Goal: Task Accomplishment & Management: Manage account settings

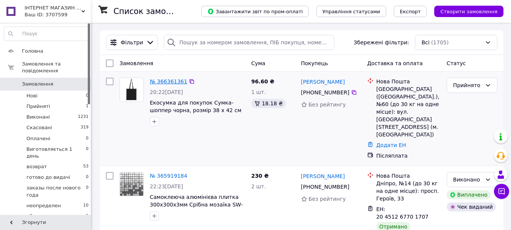
click at [173, 80] on link "№ 366361361" at bounding box center [168, 81] width 37 height 6
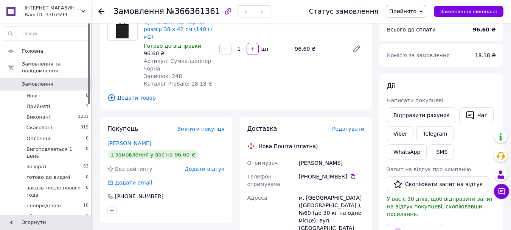
scroll to position [76, 0]
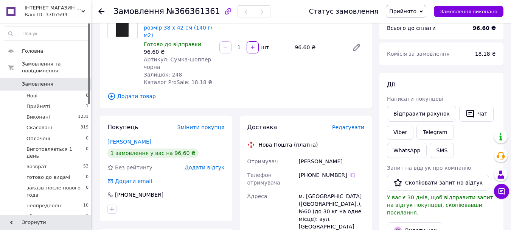
click at [179, 71] on div "Залишок: 248" at bounding box center [179, 75] width 70 height 8
drag, startPoint x: 159, startPoint y: 56, endPoint x: 166, endPoint y: 52, distance: 8.0
click at [166, 56] on div "Артикул: Сумка-шоппер чорна" at bounding box center [179, 63] width 70 height 15
copy span "Сумка-шоппер чорна"
drag, startPoint x: 339, startPoint y: 155, endPoint x: 297, endPoint y: 158, distance: 42.1
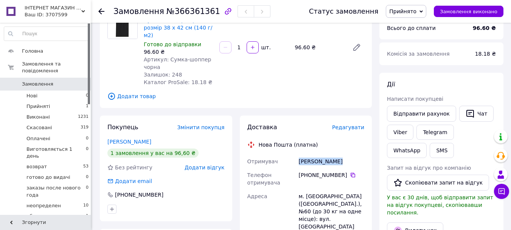
click at [297, 158] on div "Лапшина Алиса" at bounding box center [331, 161] width 68 height 14
copy div "Лапшина Алиса"
click at [350, 172] on icon at bounding box center [353, 175] width 6 height 6
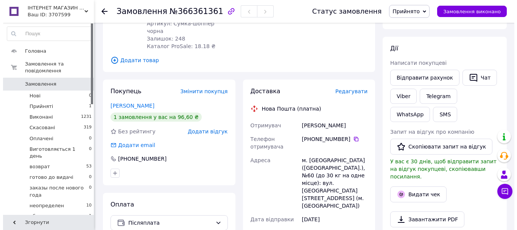
scroll to position [114, 0]
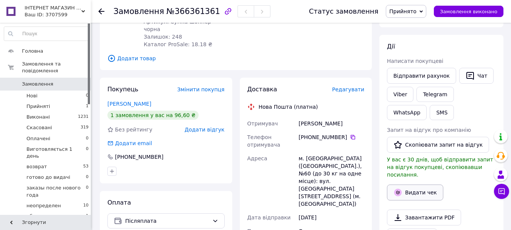
click at [415, 186] on button "Видати чек" at bounding box center [415, 192] width 56 height 16
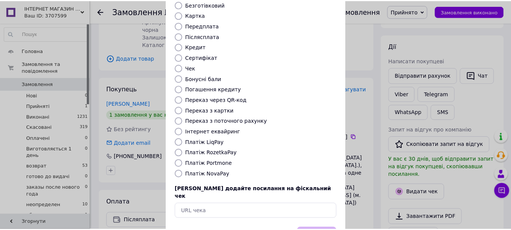
scroll to position [76, 0]
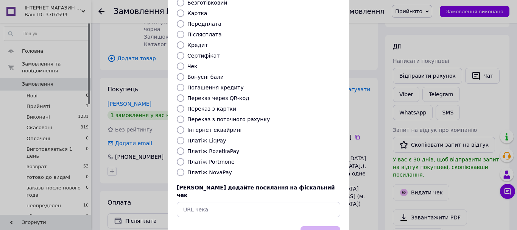
click at [183, 31] on input "Післясплата" at bounding box center [181, 35] width 8 height 8
radio input "true"
click at [328, 226] on button "Вибрати" at bounding box center [320, 234] width 40 height 16
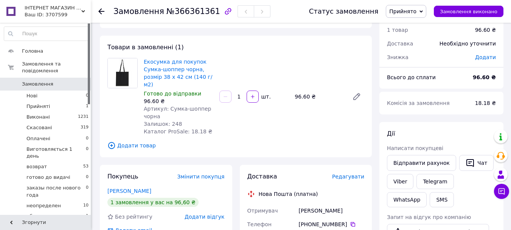
scroll to position [38, 0]
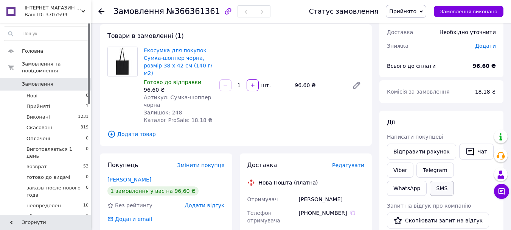
drag, startPoint x: 479, startPoint y: 157, endPoint x: 403, endPoint y: 186, distance: 81.2
click at [479, 156] on button "Чат" at bounding box center [476, 151] width 34 height 16
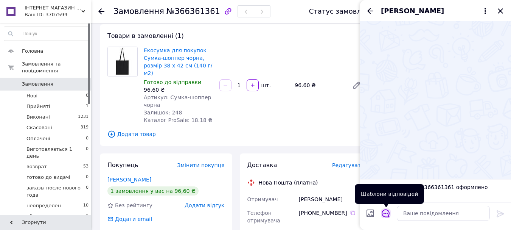
click at [383, 211] on icon "Відкрити шаблони відповідей" at bounding box center [386, 213] width 8 height 8
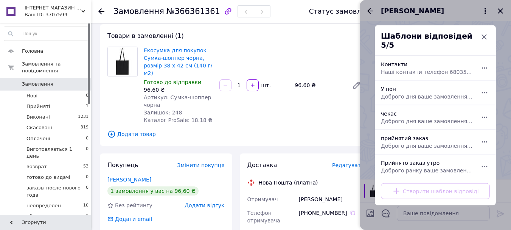
drag, startPoint x: 404, startPoint y: 140, endPoint x: 399, endPoint y: 171, distance: 31.4
click at [404, 142] on span "Доброго дня ваше замовлення прийнято та оформлено чекайте смс від пошти [URL][D…" at bounding box center [427, 146] width 92 height 8
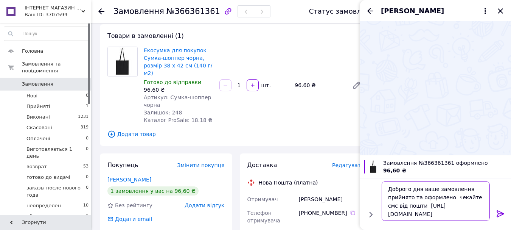
drag, startPoint x: 419, startPoint y: 189, endPoint x: 420, endPoint y: 216, distance: 27.3
click at [418, 194] on textarea "Доброго дня ваше замовлення прийнято та оформлено чекайте смс від пошти [URL][D…" at bounding box center [436, 200] width 108 height 39
drag, startPoint x: 435, startPoint y: 193, endPoint x: 431, endPoint y: 189, distance: 5.4
click at [435, 193] on textarea "Доброго дня ваше замовлення прийнято та оформлено чекайте смс від пошти [URL][D…" at bounding box center [436, 200] width 108 height 39
click at [422, 189] on textarea "Доброго дня ваше замовлення прийнято та оформлено чекайте смс від пошти [URL][D…" at bounding box center [436, 200] width 108 height 39
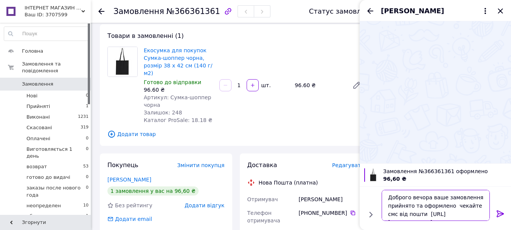
type textarea "Доброго вечора ваше замовлення прийнято та оформлено чекайте смс від пошти [URL…"
click at [501, 212] on icon at bounding box center [500, 213] width 9 height 9
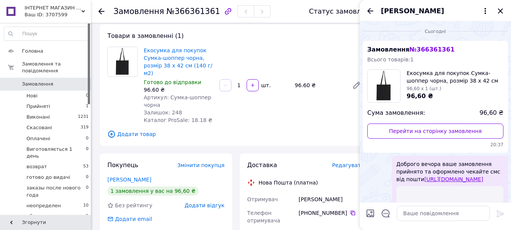
drag, startPoint x: 396, startPoint y: 165, endPoint x: 496, endPoint y: 182, distance: 101.3
click at [496, 182] on span "Доброго вечора ваше замовлення прийнято та оформлено чекайте смс від пошти [URL…" at bounding box center [450, 171] width 107 height 23
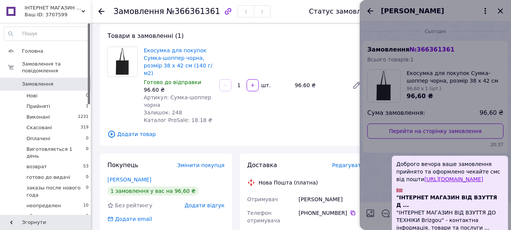
copy span "Доброго вечора ваше замовлення прийнято та оформлено чекайте смс від пошти [URL…"
click at [370, 168] on div at bounding box center [435, 115] width 151 height 230
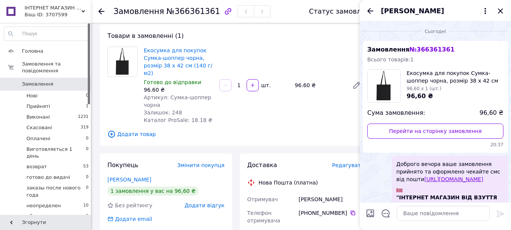
drag, startPoint x: 500, startPoint y: 9, endPoint x: 490, endPoint y: 76, distance: 67.4
click at [500, 9] on icon "Закрити" at bounding box center [500, 10] width 9 height 9
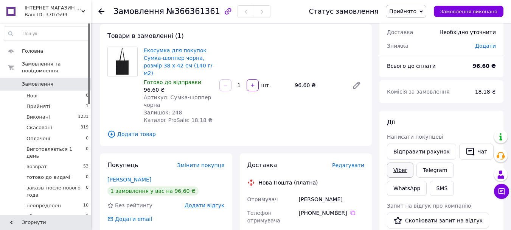
click at [397, 169] on link "Viber" at bounding box center [400, 169] width 26 height 15
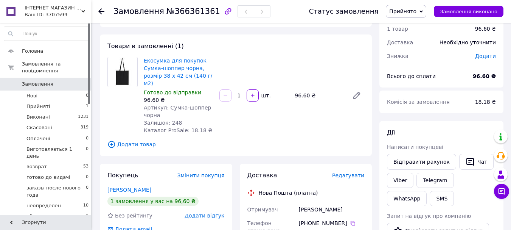
scroll to position [0, 0]
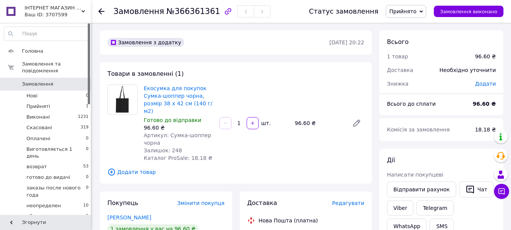
click at [423, 17] on span "Прийнято" at bounding box center [406, 11] width 40 height 13
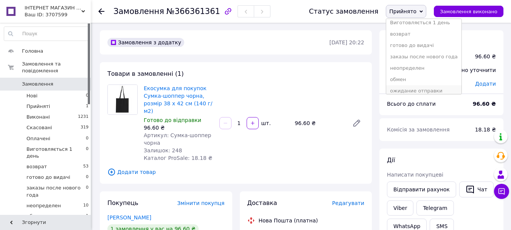
click at [424, 88] on li "ожидание отправки" at bounding box center [423, 90] width 75 height 11
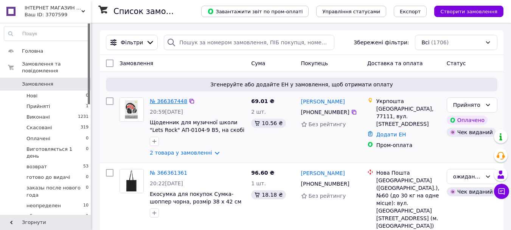
click at [176, 101] on link "№ 366367448" at bounding box center [168, 101] width 37 height 6
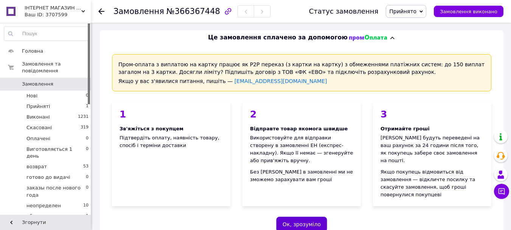
click at [297, 216] on button "Ок, зрозуміло" at bounding box center [301, 223] width 51 height 15
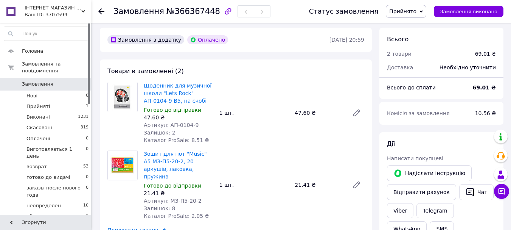
scroll to position [38, 0]
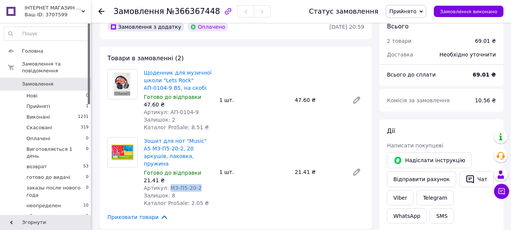
drag, startPoint x: 198, startPoint y: 181, endPoint x: 166, endPoint y: 181, distance: 31.4
click at [166, 184] on div "Артикул: МЗ-П5-20-2" at bounding box center [179, 188] width 70 height 8
copy span "МЗ-П5-20-2"
drag, startPoint x: 195, startPoint y: 114, endPoint x: 167, endPoint y: 111, distance: 27.8
click at [167, 111] on div "Артикул: АП-0104-9" at bounding box center [179, 112] width 70 height 8
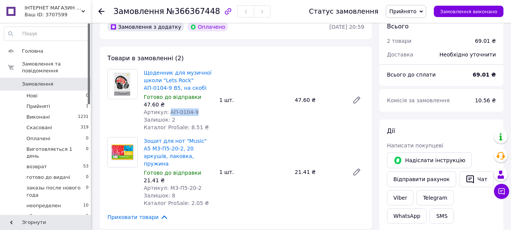
copy span "АП-0104-9"
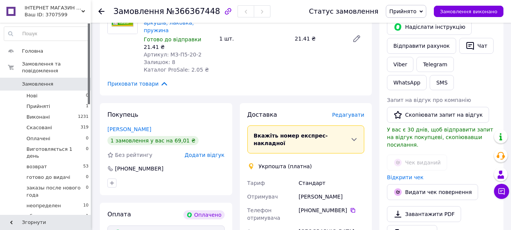
scroll to position [189, 0]
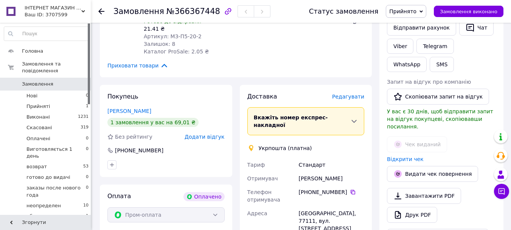
drag, startPoint x: 347, startPoint y: 163, endPoint x: 298, endPoint y: 163, distance: 48.4
click at [298, 171] on div "[PERSON_NAME]" at bounding box center [331, 178] width 68 height 14
copy div "[PERSON_NAME]"
click at [351, 190] on icon at bounding box center [353, 192] width 5 height 5
drag, startPoint x: 322, startPoint y: 197, endPoint x: 336, endPoint y: 199, distance: 14.2
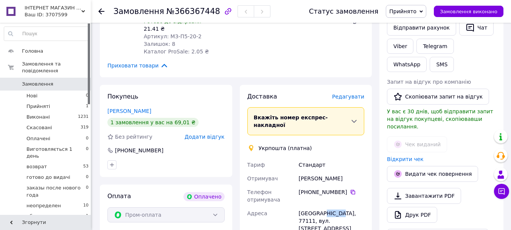
click at [336, 206] on div "[GEOGRAPHIC_DATA], 77111, вул. [STREET_ADDRESS]" at bounding box center [331, 220] width 68 height 29
copy div "77111"
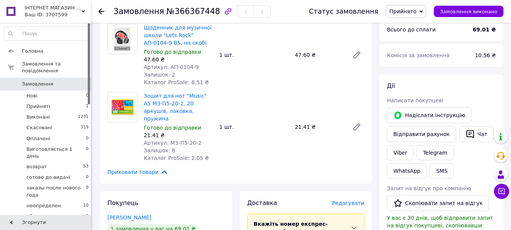
scroll to position [76, 0]
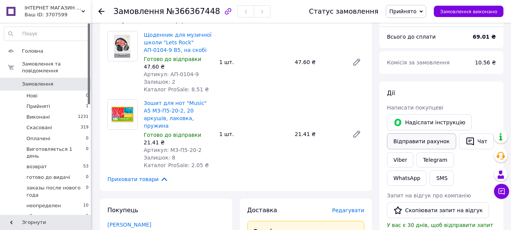
click at [472, 139] on button "Чат" at bounding box center [476, 141] width 34 height 16
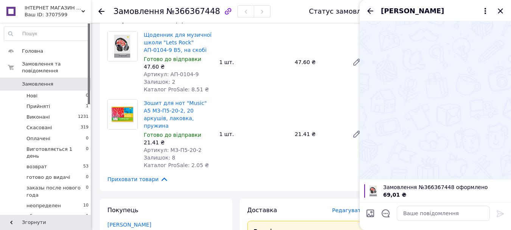
click at [370, 11] on icon "Назад" at bounding box center [370, 11] width 6 height 6
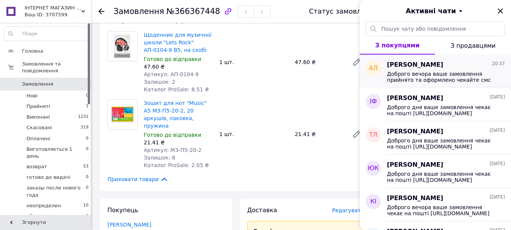
click at [416, 79] on span "Доброго вечора ваше замовлення прийнято та оформлено чекайте смс від пошти [URL…" at bounding box center [440, 77] width 107 height 12
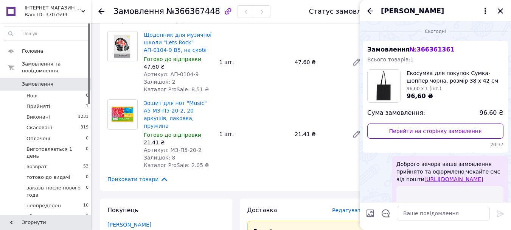
scroll to position [90, 0]
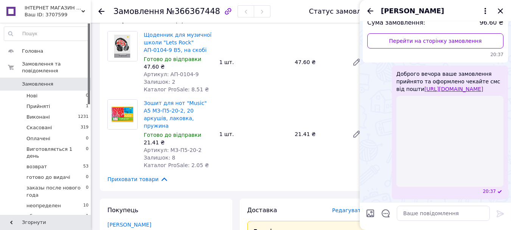
drag, startPoint x: 397, startPoint y: 73, endPoint x: 475, endPoint y: 89, distance: 78.8
click at [475, 89] on span "Доброго вечора ваше замовлення прийнято та оформлено чекайте смс від пошти [URL…" at bounding box center [450, 81] width 107 height 23
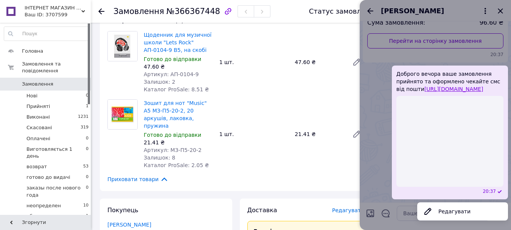
copy span "Доброго вечора ваше замовлення прийнято та оформлено чекайте смс від пошти [URL…"
click at [500, 14] on div at bounding box center [435, 115] width 151 height 230
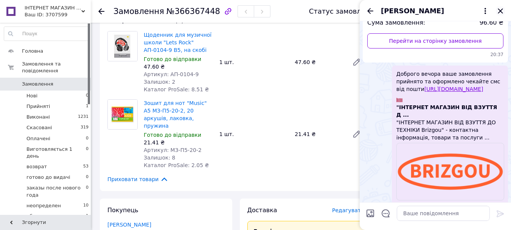
scroll to position [89, 0]
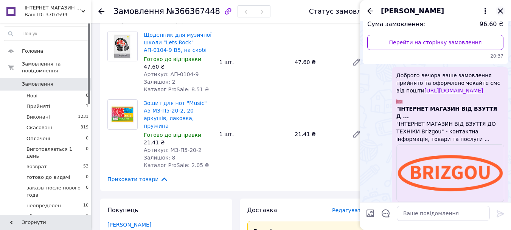
click at [500, 13] on icon "Закрити" at bounding box center [500, 10] width 9 height 9
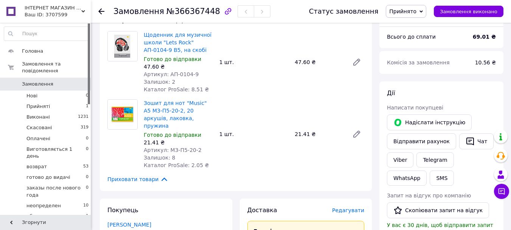
drag, startPoint x: 468, startPoint y: 142, endPoint x: 330, endPoint y: 139, distance: 138.5
click at [468, 142] on button "Чат" at bounding box center [476, 141] width 34 height 16
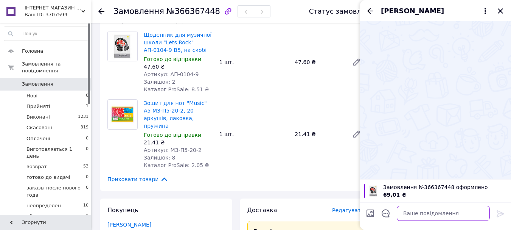
paste textarea "Доброго вечора ваше замовлення прийнято та оформлено чекайте смс від пошти [URL…"
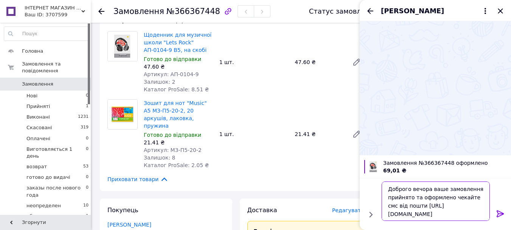
type textarea "Доброго вечора ваше замовлення прийнято та оформлено чекайте смс від пошти [URL…"
click at [499, 212] on icon at bounding box center [500, 213] width 9 height 9
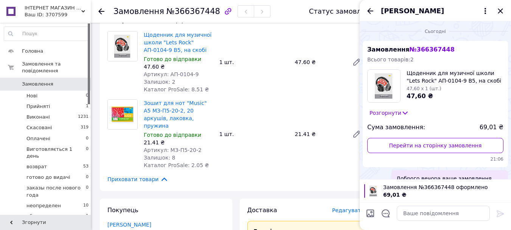
scroll to position [106, 0]
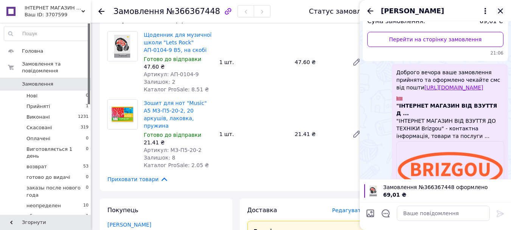
click at [499, 12] on icon "Закрити" at bounding box center [500, 10] width 5 height 5
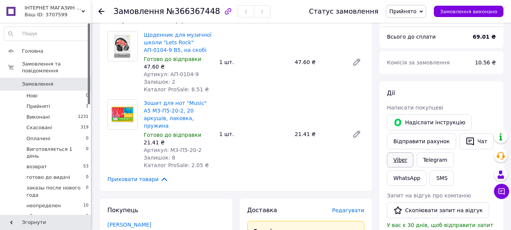
click at [400, 159] on link "Viber" at bounding box center [400, 159] width 26 height 15
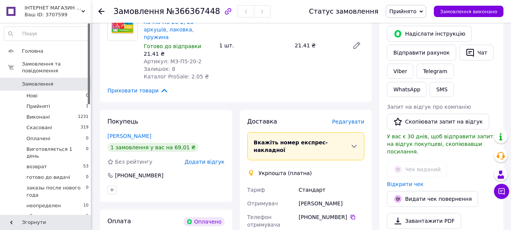
scroll to position [151, 0]
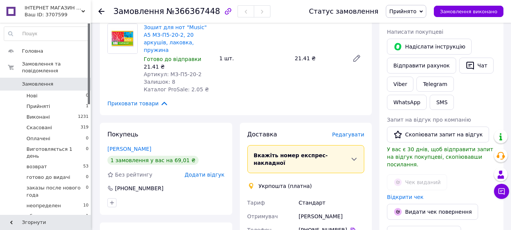
click at [162, 101] on icon at bounding box center [165, 102] width 6 height 3
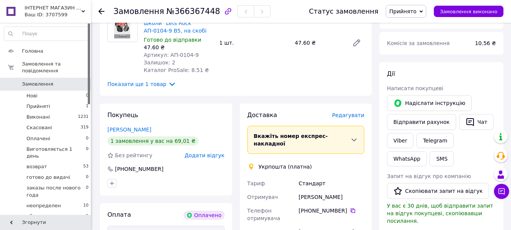
scroll to position [38, 0]
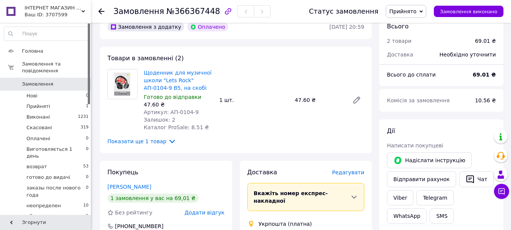
click at [157, 139] on span "Показати ще 1 товар" at bounding box center [141, 141] width 69 height 8
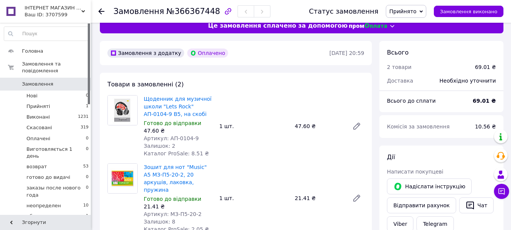
scroll to position [0, 0]
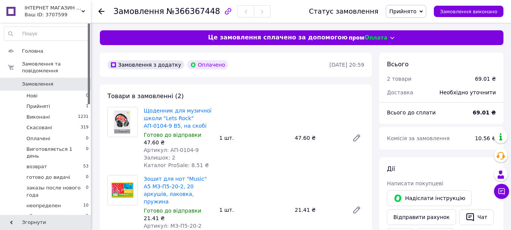
click at [39, 81] on span "Замовлення" at bounding box center [37, 84] width 31 height 7
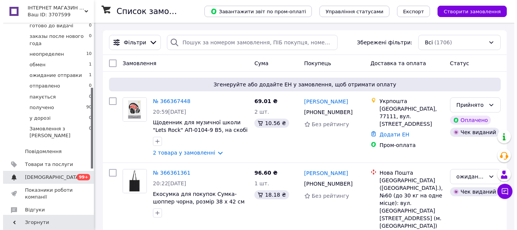
scroll to position [189, 0]
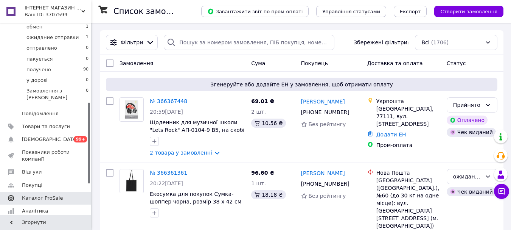
click at [48, 195] on span "Каталог ProSale" at bounding box center [42, 198] width 41 height 7
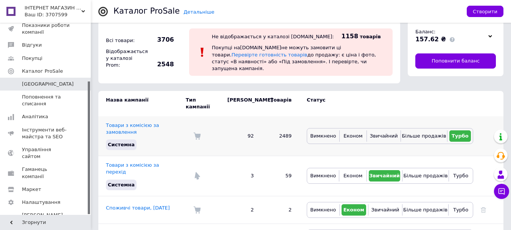
scroll to position [17, 0]
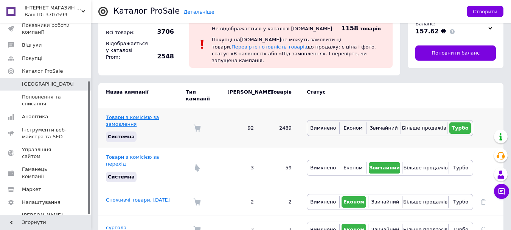
click at [130, 114] on link "Товари з комісією за замовлення" at bounding box center [132, 120] width 53 height 12
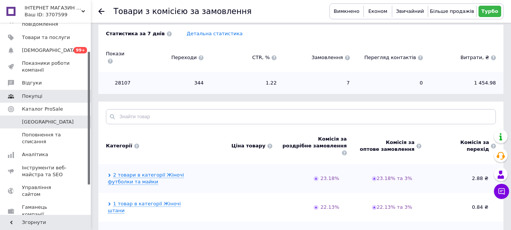
scroll to position [9, 0]
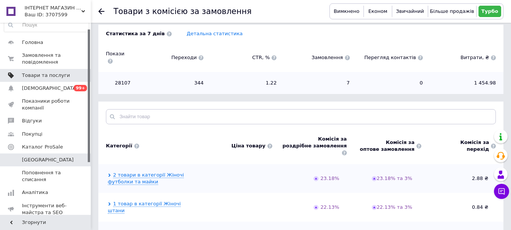
click at [42, 79] on link "Товари та послуги" at bounding box center [46, 75] width 93 height 13
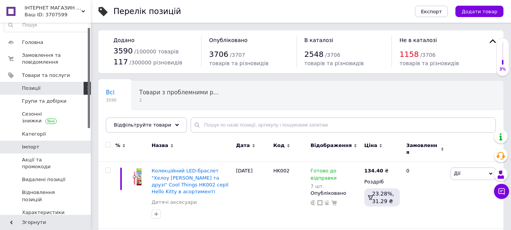
click at [32, 141] on link "Імпорт" at bounding box center [46, 146] width 93 height 13
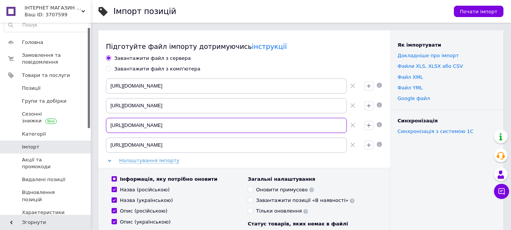
click at [335, 126] on input "[URL][DOMAIN_NAME]" at bounding box center [226, 125] width 241 height 15
drag, startPoint x: 335, startPoint y: 126, endPoint x: 104, endPoint y: 135, distance: 231.0
click at [106, 135] on div "[URL][DOMAIN_NAME] [URL][DOMAIN_NAME] [URL][DOMAIN_NAME] [URL][DOMAIN_NAME]" at bounding box center [244, 115] width 277 height 74
paste input "Доброго вечора ваше замовлення прийнято та оформлено чекайте смс від пошти [URL…"
type input "Доброго вечора ваше замовлення прийнято та оформлено чекайте смс від пошти [URL…"
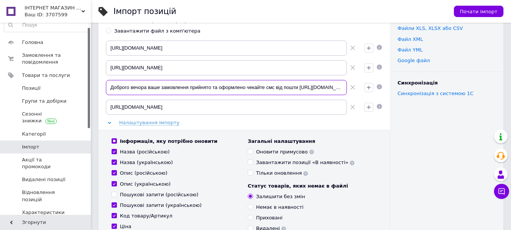
drag, startPoint x: 343, startPoint y: 87, endPoint x: 1, endPoint y: 141, distance: 346.3
paste input "[URL][DOMAIN_NAME]"
type input "[URL][DOMAIN_NAME]"
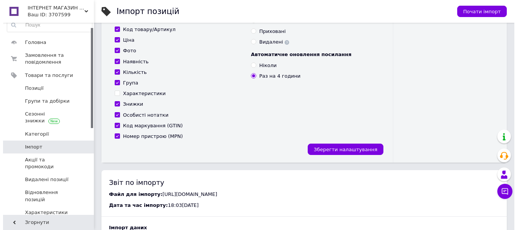
scroll to position [265, 0]
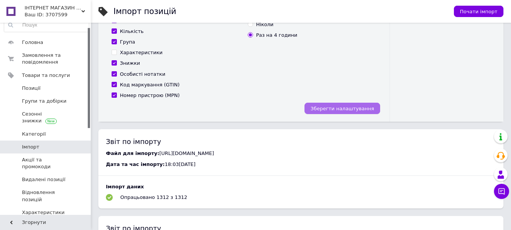
click at [352, 109] on span "Зберегти налаштування" at bounding box center [343, 109] width 64 height 6
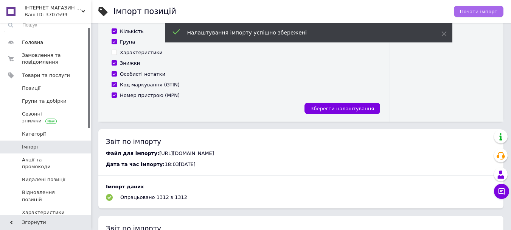
click at [474, 9] on span "Почати імпорт" at bounding box center [478, 12] width 37 height 6
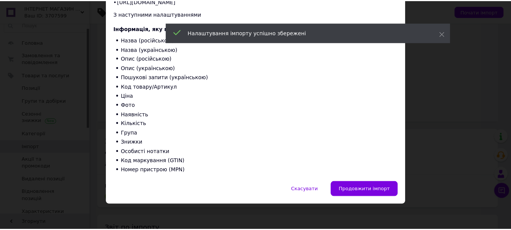
scroll to position [102, 0]
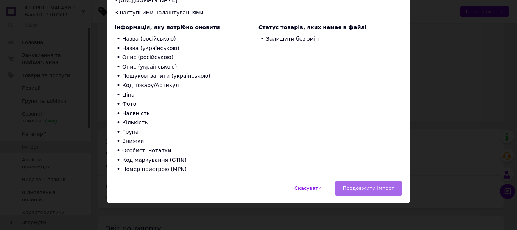
click at [363, 183] on button "Продовжити імпорт" at bounding box center [369, 188] width 68 height 15
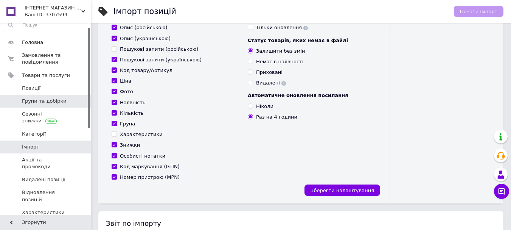
scroll to position [151, 0]
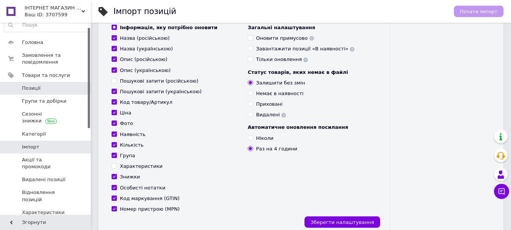
click at [28, 92] on link "Позиції" at bounding box center [46, 88] width 93 height 13
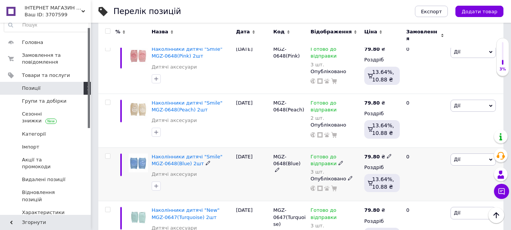
scroll to position [1085, 0]
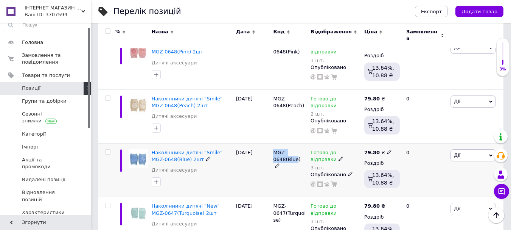
drag, startPoint x: 272, startPoint y: 101, endPoint x: 293, endPoint y: 110, distance: 22.7
click at [293, 143] on div "MGZ-0648(Blue)" at bounding box center [289, 170] width 37 height 54
click at [291, 149] on span "MGZ-0648(Blue)" at bounding box center [286, 155] width 27 height 12
drag, startPoint x: 293, startPoint y: 110, endPoint x: 272, endPoint y: 101, distance: 23.7
click at [272, 143] on div "MGZ-0648(Blue)" at bounding box center [289, 170] width 37 height 54
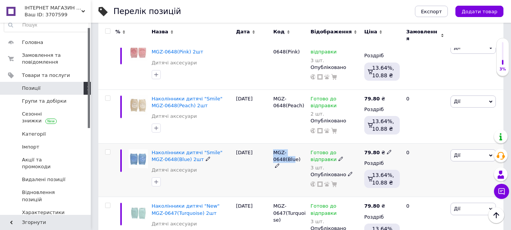
copy span "MGZ-0648(Blu"
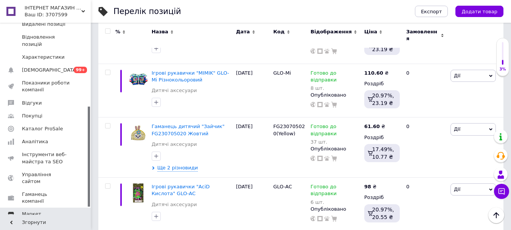
scroll to position [175, 0]
